Goal: Task Accomplishment & Management: Complete application form

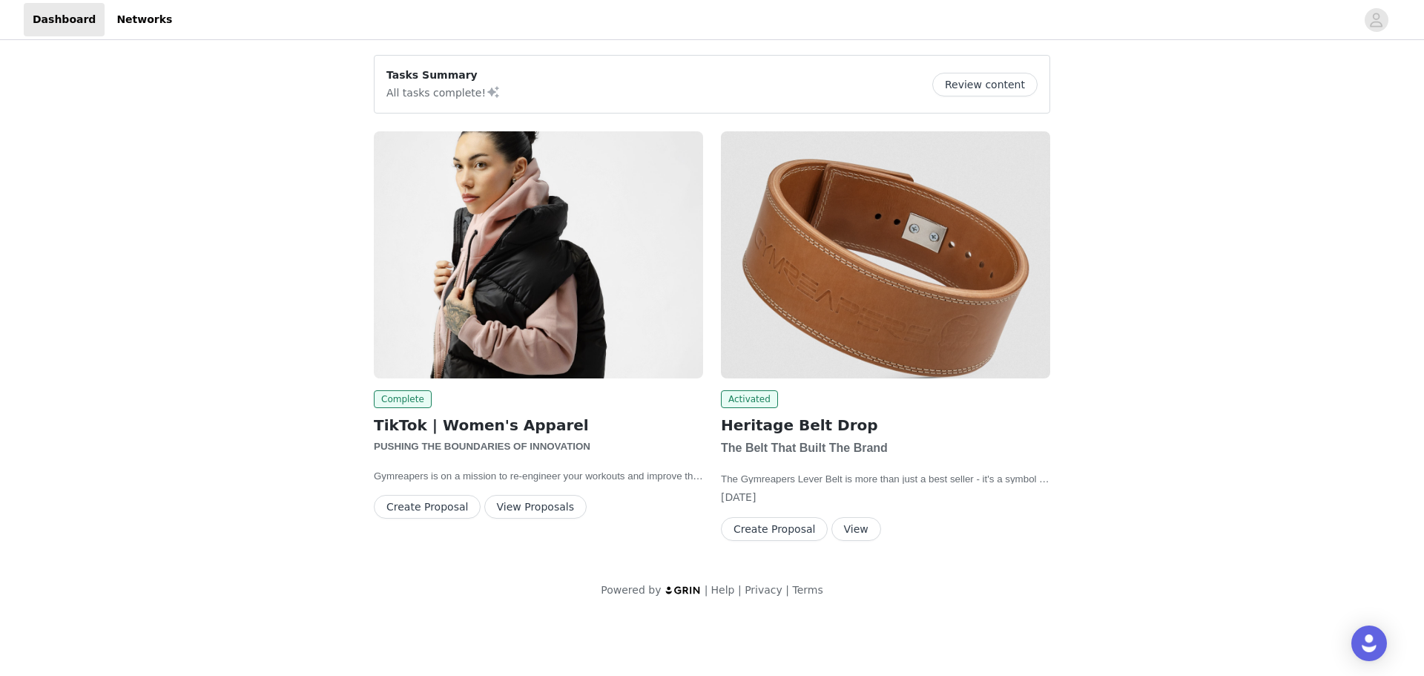
click at [504, 513] on button "View Proposals" at bounding box center [535, 507] width 102 height 24
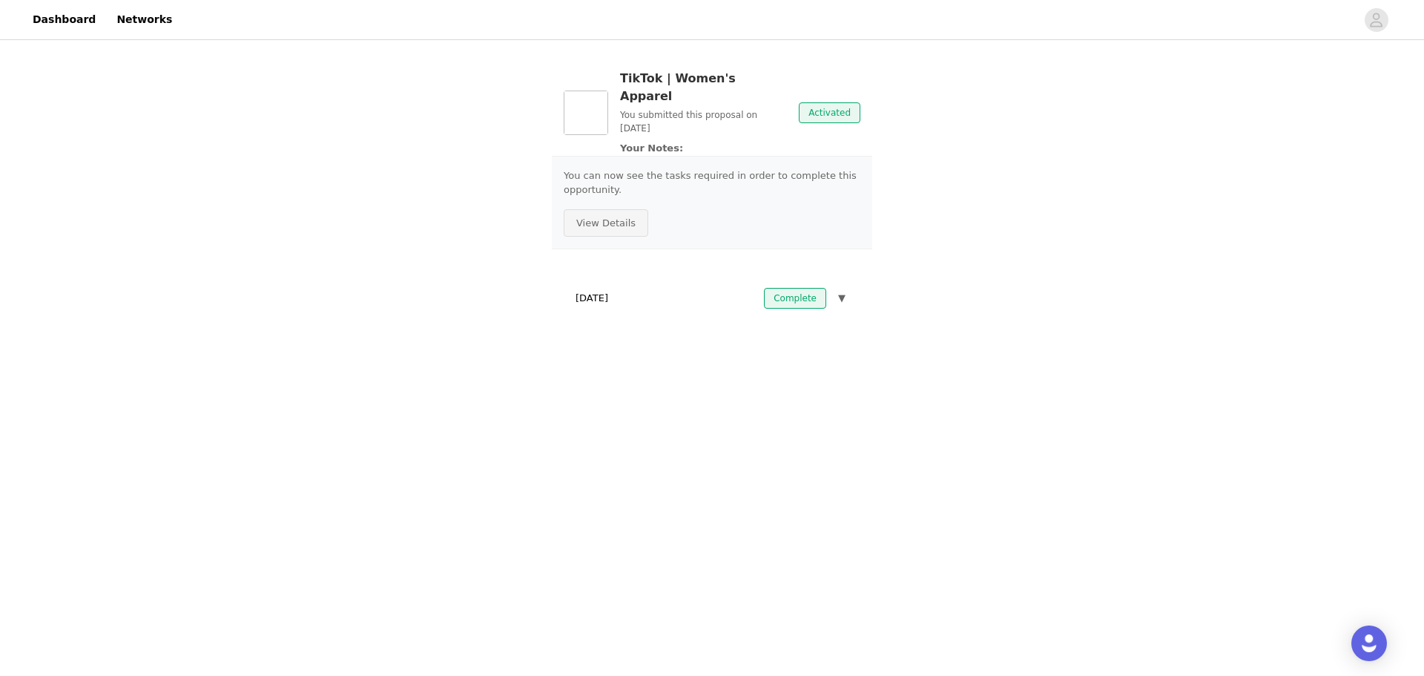
click at [623, 209] on button "View Details" at bounding box center [606, 223] width 85 height 28
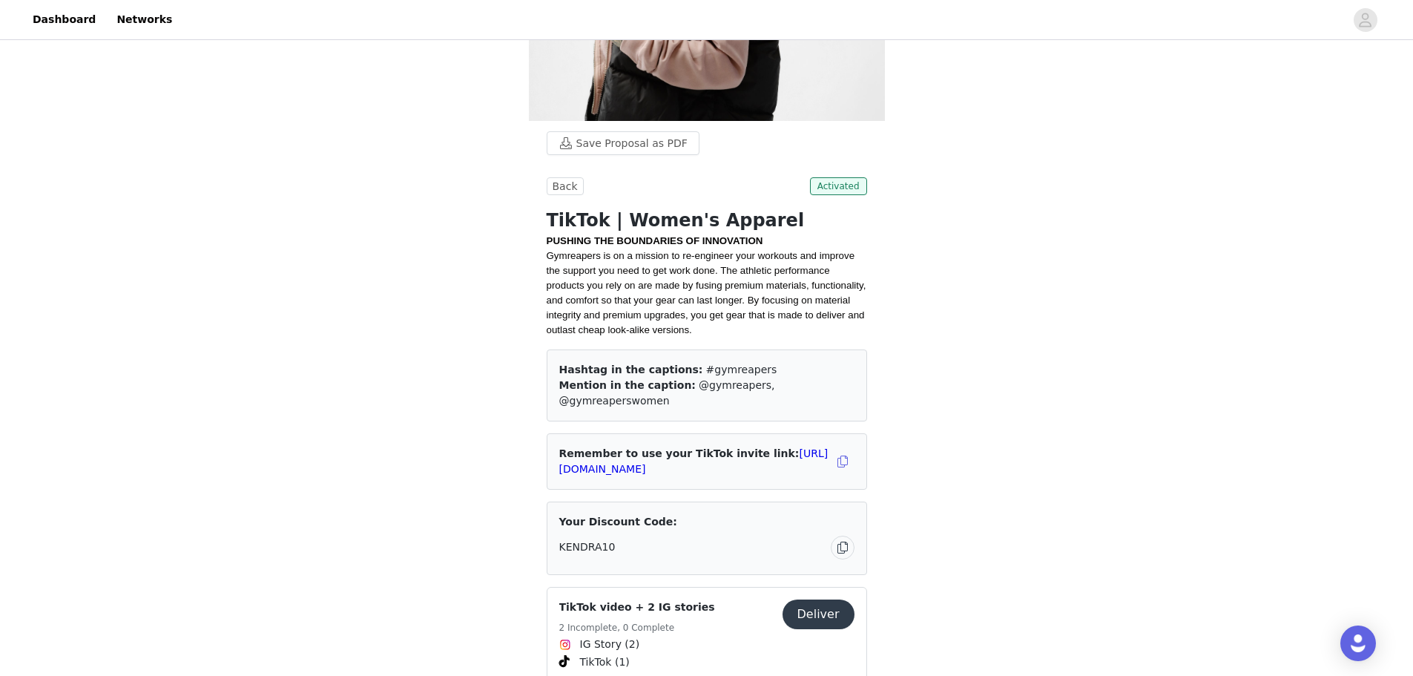
scroll to position [212, 0]
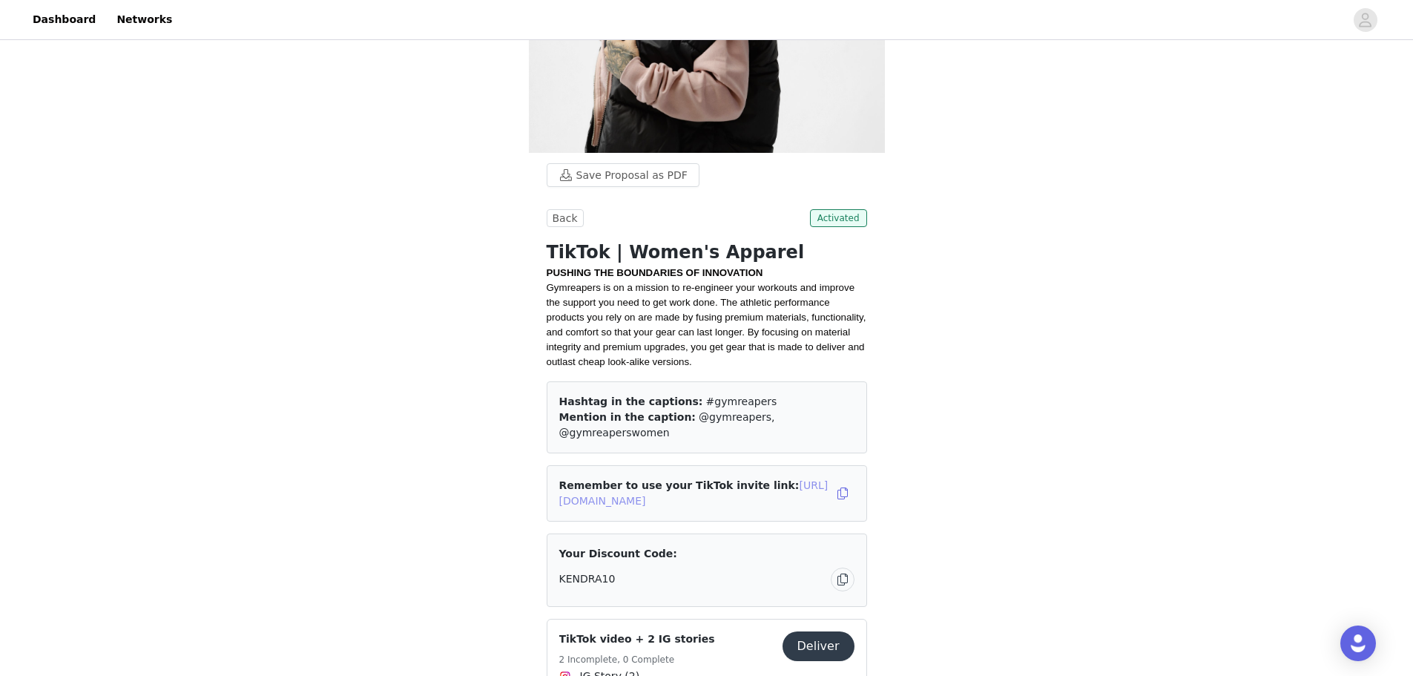
click at [628, 492] on link "[URL][DOMAIN_NAME]" at bounding box center [693, 492] width 269 height 27
click at [575, 212] on button "Back" at bounding box center [565, 218] width 37 height 18
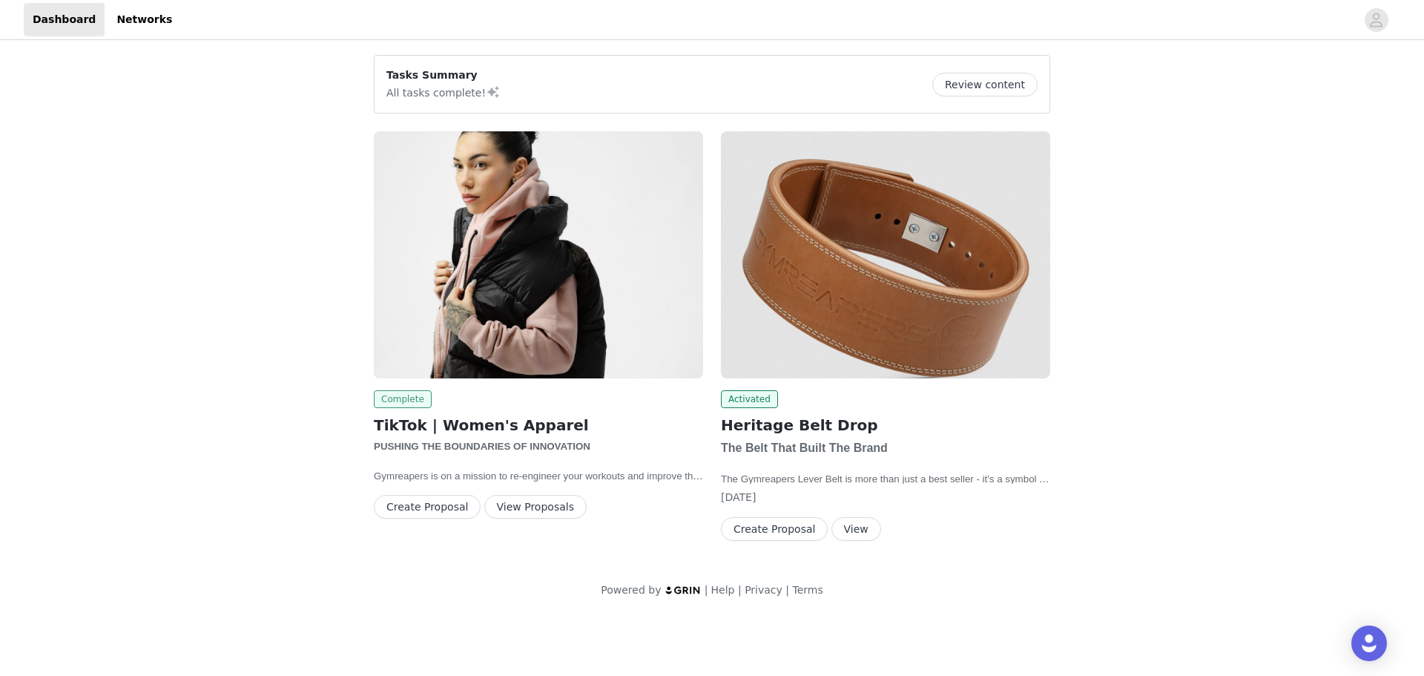
click at [414, 403] on span "Complete" at bounding box center [403, 399] width 58 height 18
